Goal: Register for event/course

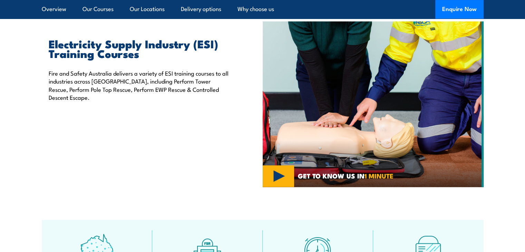
scroll to position [223, 0]
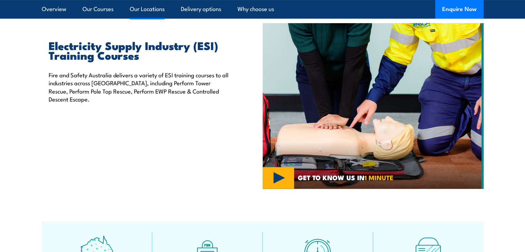
click at [152, 14] on link "Our Locations" at bounding box center [147, 9] width 35 height 18
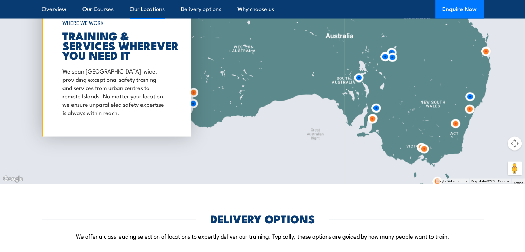
scroll to position [1382, 0]
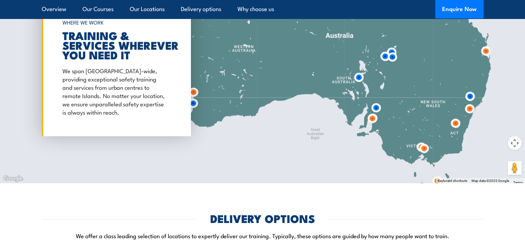
click at [389, 51] on img at bounding box center [392, 57] width 13 height 13
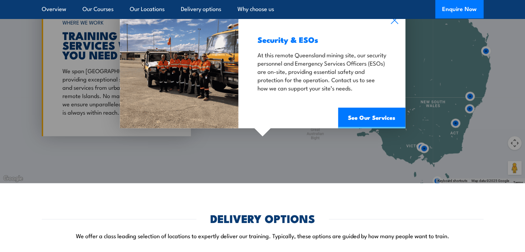
click at [296, 149] on div "Security & ESOs At this remote Queensland mining site, our security personnel a…" at bounding box center [262, 68] width 525 height 230
click at [368, 144] on div "Security & ESOs At this remote Queensland mining site, our security personnel a…" at bounding box center [262, 68] width 525 height 230
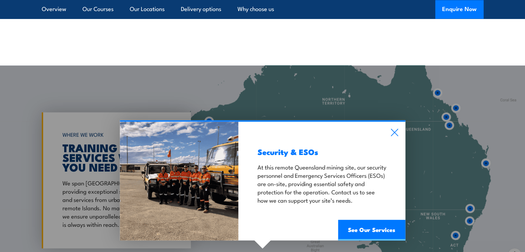
scroll to position [1267, 0]
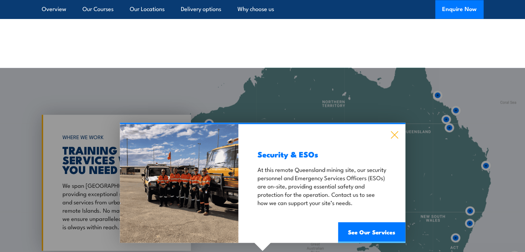
click at [397, 131] on icon at bounding box center [395, 135] width 8 height 8
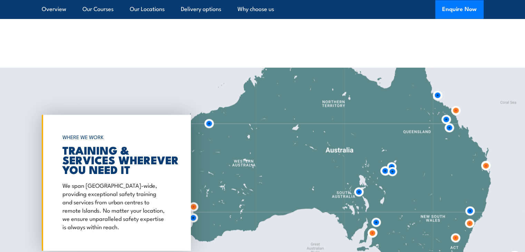
click at [378, 216] on img at bounding box center [376, 222] width 13 height 13
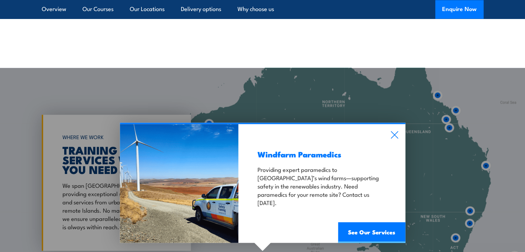
click at [394, 132] on div "Windfarm Paramedics Providing expert paramedics to South Australia’s wind farms…" at bounding box center [322, 183] width 167 height 119
click at [395, 131] on icon at bounding box center [395, 135] width 8 height 8
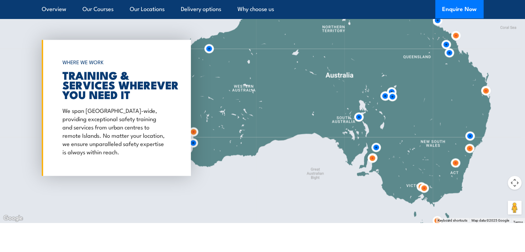
scroll to position [1342, 0]
click at [424, 182] on img at bounding box center [424, 188] width 13 height 13
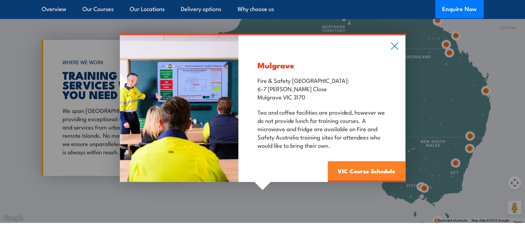
click at [381, 162] on link "VIC Course Schedule" at bounding box center [367, 172] width 78 height 21
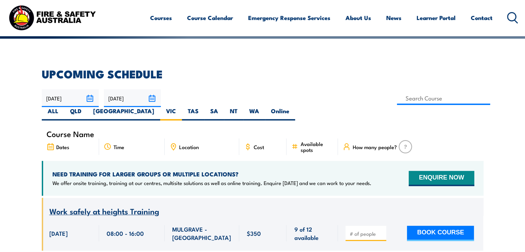
scroll to position [159, 0]
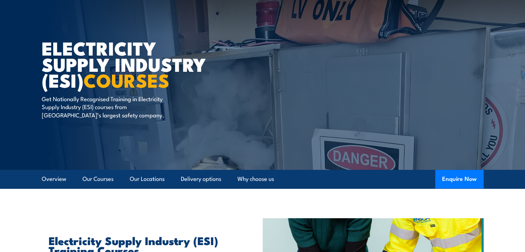
scroll to position [65, 0]
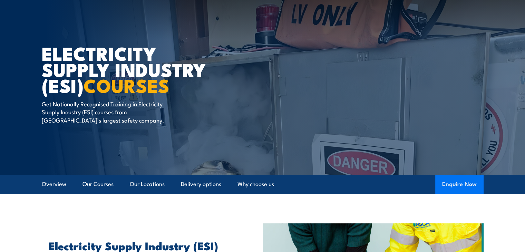
click at [456, 183] on button "Enquire Now" at bounding box center [460, 184] width 48 height 19
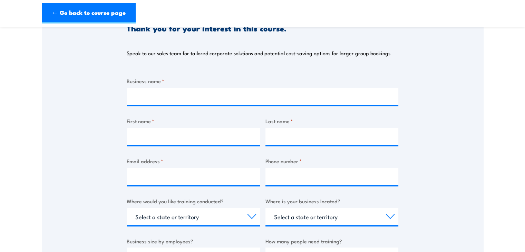
scroll to position [91, 0]
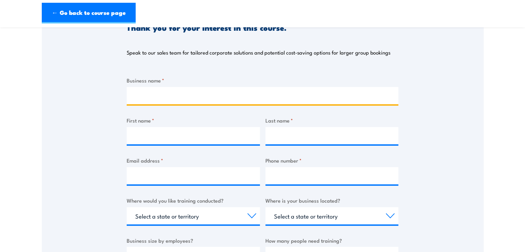
click at [161, 95] on input "Business name *" at bounding box center [263, 95] width 272 height 17
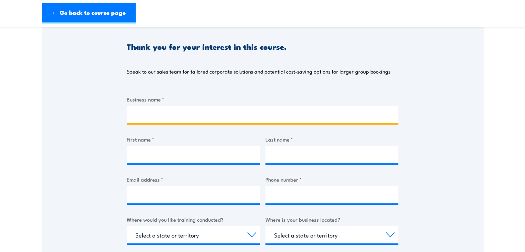
scroll to position [71, 0]
click at [150, 114] on input "Business name *" at bounding box center [263, 114] width 272 height 17
type input "g"
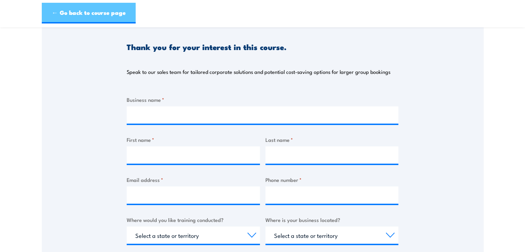
click at [85, 5] on link "← Go back to course page" at bounding box center [89, 13] width 94 height 21
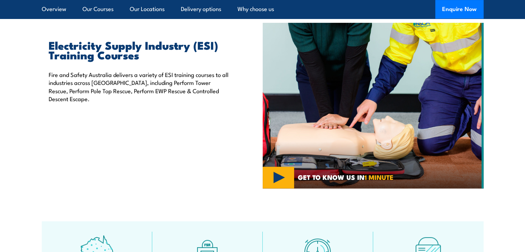
scroll to position [267, 0]
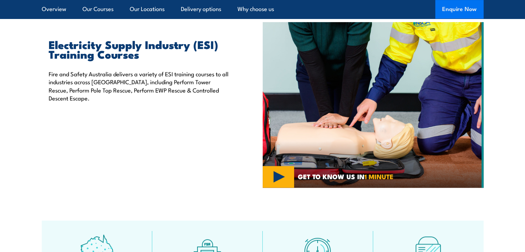
click at [457, 10] on button "Enquire Now" at bounding box center [460, 9] width 48 height 19
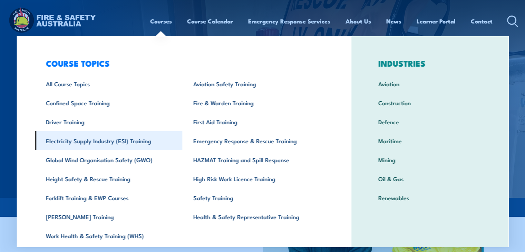
click at [92, 144] on link "Electricity Supply Industry (ESI) Training" at bounding box center [109, 140] width 148 height 19
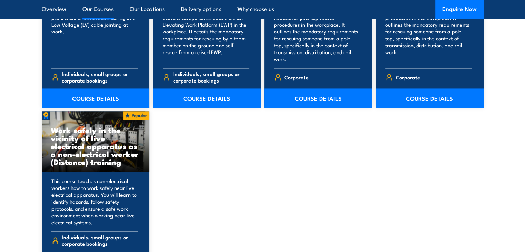
scroll to position [1061, 0]
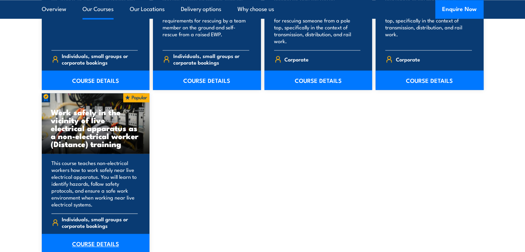
click at [70, 237] on link "COURSE DETAILS" at bounding box center [96, 243] width 108 height 19
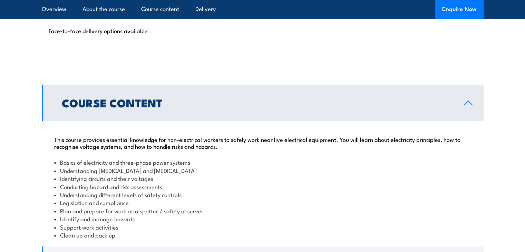
scroll to position [543, 0]
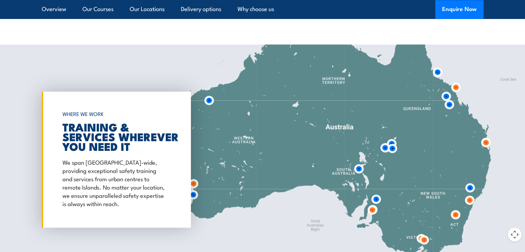
scroll to position [1362, 0]
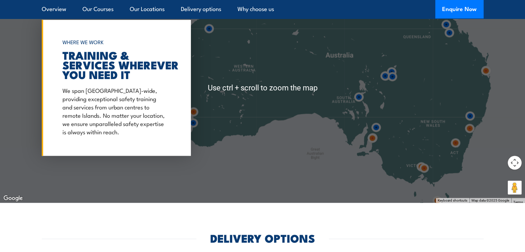
click at [373, 132] on img at bounding box center [372, 138] width 13 height 13
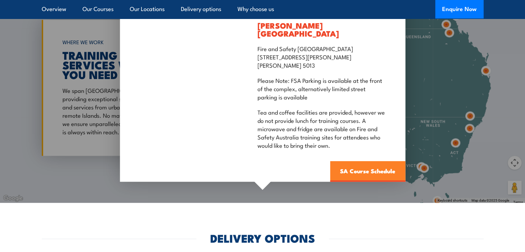
click at [354, 163] on link "SA Course Schedule" at bounding box center [367, 171] width 75 height 21
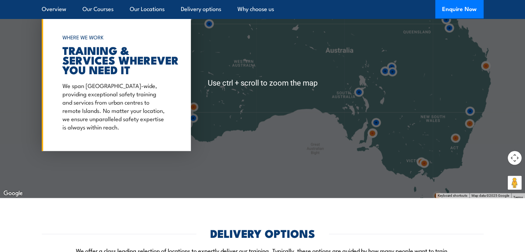
scroll to position [1366, 0]
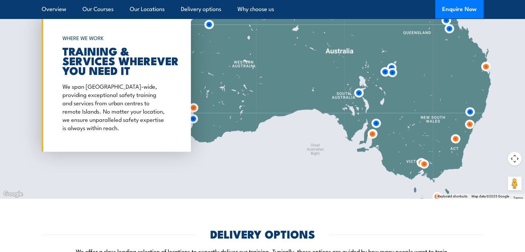
click at [424, 158] on img at bounding box center [424, 164] width 13 height 13
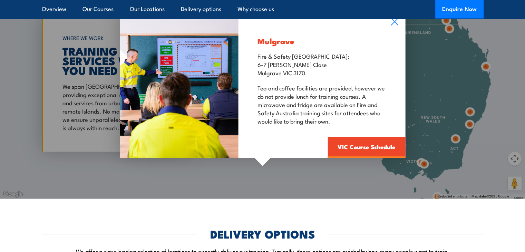
click at [418, 154] on div "Mulgrave Fire & Safety Australia: 6-7 Hartnett Close Mulgrave VIC 3170 Tea and …" at bounding box center [262, 84] width 525 height 230
click at [419, 155] on div "Mulgrave Fire & Safety Australia: 6-7 Hartnett Close Mulgrave VIC 3170 Tea and …" at bounding box center [262, 84] width 525 height 230
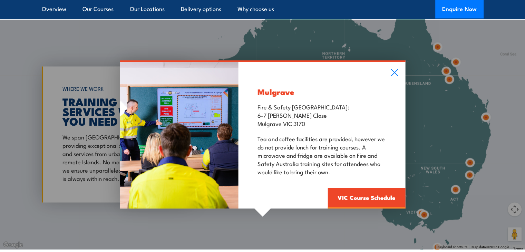
scroll to position [1315, 0]
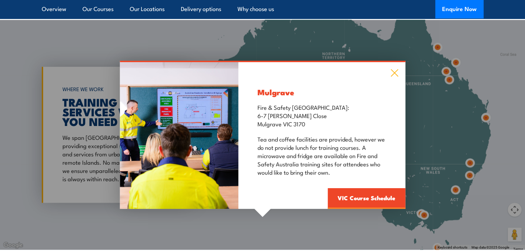
click at [397, 69] on icon at bounding box center [395, 73] width 8 height 8
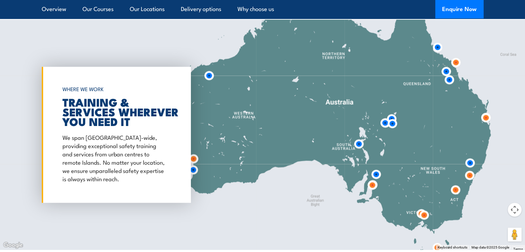
click at [418, 209] on img at bounding box center [424, 215] width 13 height 13
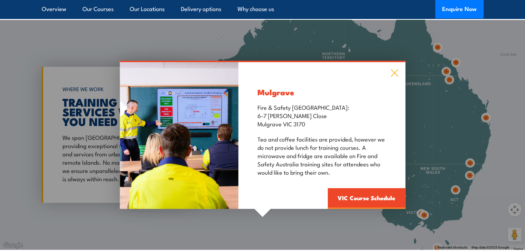
click at [394, 69] on icon at bounding box center [395, 73] width 8 height 8
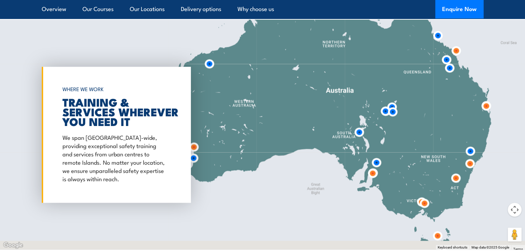
drag, startPoint x: 423, startPoint y: 208, endPoint x: 424, endPoint y: 196, distance: 11.8
click at [424, 197] on img at bounding box center [424, 203] width 13 height 13
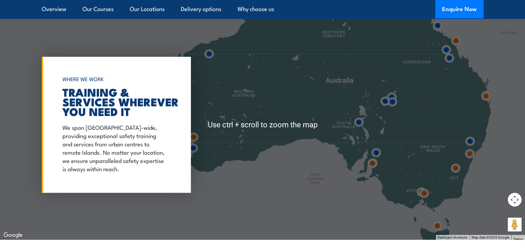
scroll to position [1325, 0]
click at [408, 205] on div at bounding box center [262, 125] width 525 height 230
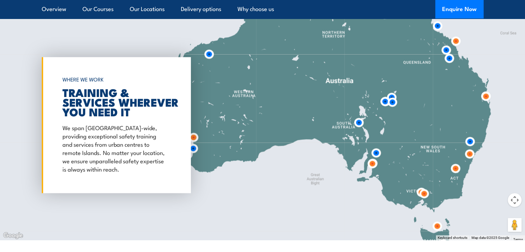
click at [408, 205] on div at bounding box center [262, 125] width 525 height 230
click at [418, 188] on img at bounding box center [424, 194] width 13 height 13
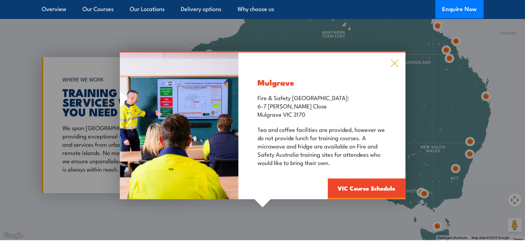
click at [397, 60] on icon at bounding box center [394, 63] width 7 height 7
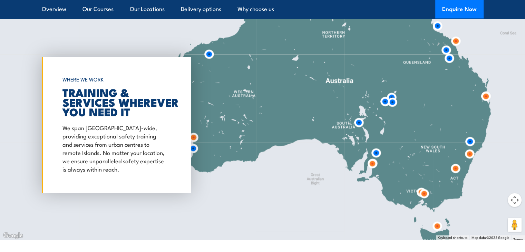
click at [424, 189] on img at bounding box center [424, 194] width 13 height 13
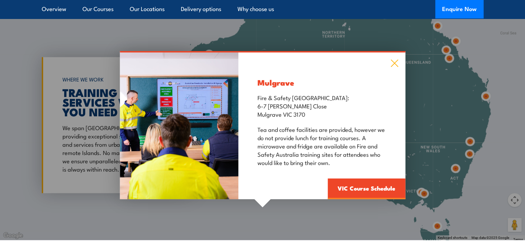
click at [394, 60] on icon at bounding box center [395, 64] width 8 height 8
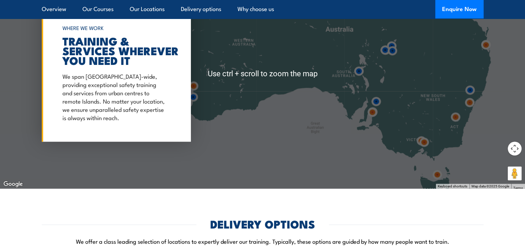
scroll to position [1376, 0]
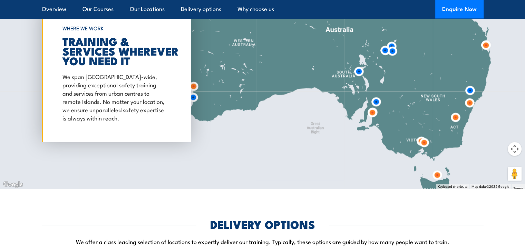
click at [368, 85] on div at bounding box center [262, 74] width 525 height 230
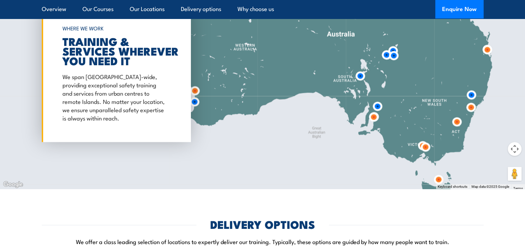
drag, startPoint x: 387, startPoint y: 133, endPoint x: 388, endPoint y: 139, distance: 5.7
click at [388, 139] on div at bounding box center [262, 74] width 525 height 230
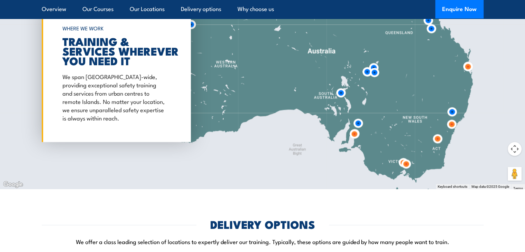
drag, startPoint x: 388, startPoint y: 139, endPoint x: 367, endPoint y: 153, distance: 25.6
click at [367, 153] on div at bounding box center [262, 74] width 525 height 230
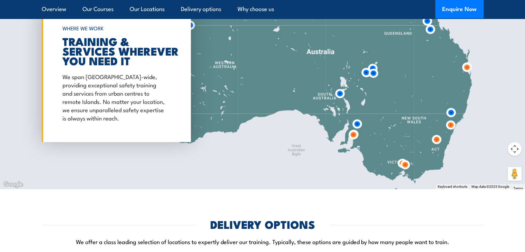
click at [406, 159] on img at bounding box center [405, 165] width 13 height 13
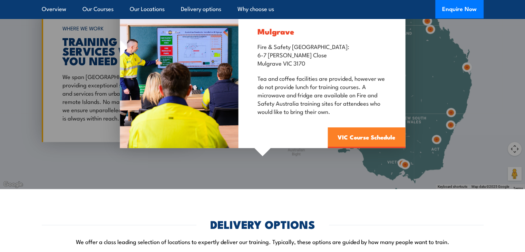
click at [376, 140] on link "VIC Course Schedule" at bounding box center [367, 138] width 78 height 21
click at [369, 133] on link "VIC Course Schedule" at bounding box center [367, 138] width 78 height 21
click at [367, 133] on link "VIC Course Schedule" at bounding box center [367, 138] width 78 height 21
